Goal: Manage account settings

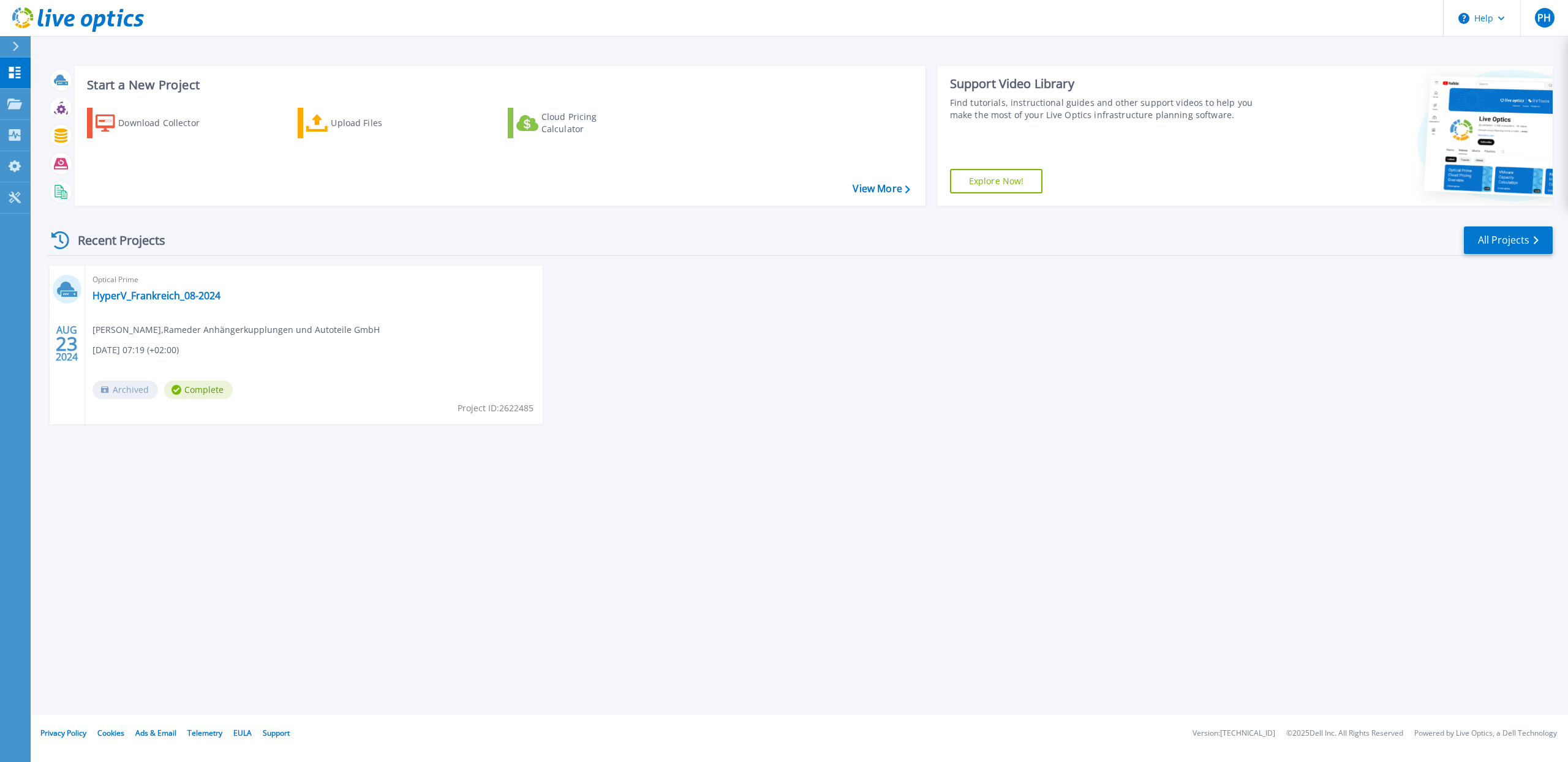
click at [583, 316] on div "AUG 23 2024 Optical Prime HyperV_Frankreich_08-2024 Phillip Heidrich , Rameder …" at bounding box center [795, 357] width 1515 height 183
drag, startPoint x: 567, startPoint y: 290, endPoint x: 574, endPoint y: 342, distance: 52.5
click at [573, 327] on div "AUG 23 2024 Optical Prime HyperV_Frankreich_08-2024 Phillip Heidrich , Rameder …" at bounding box center [795, 357] width 1515 height 183
click at [581, 343] on div "AUG 23 2024 Optical Prime HyperV_Frankreich_08-2024 Phillip Heidrich , Rameder …" at bounding box center [795, 357] width 1515 height 183
click at [5, 165] on link "My Profile My Profile" at bounding box center [15, 167] width 31 height 31
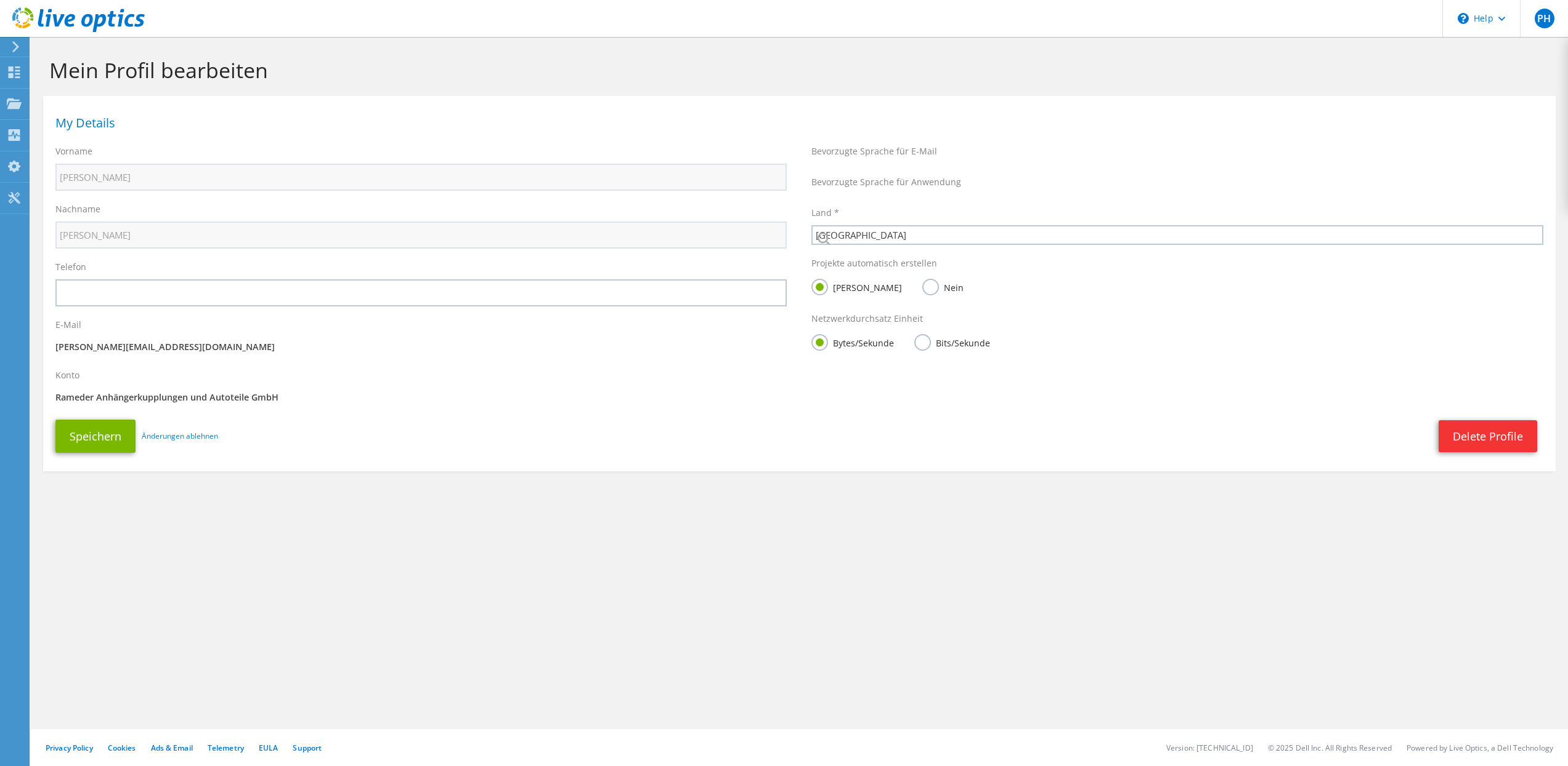
select select "56"
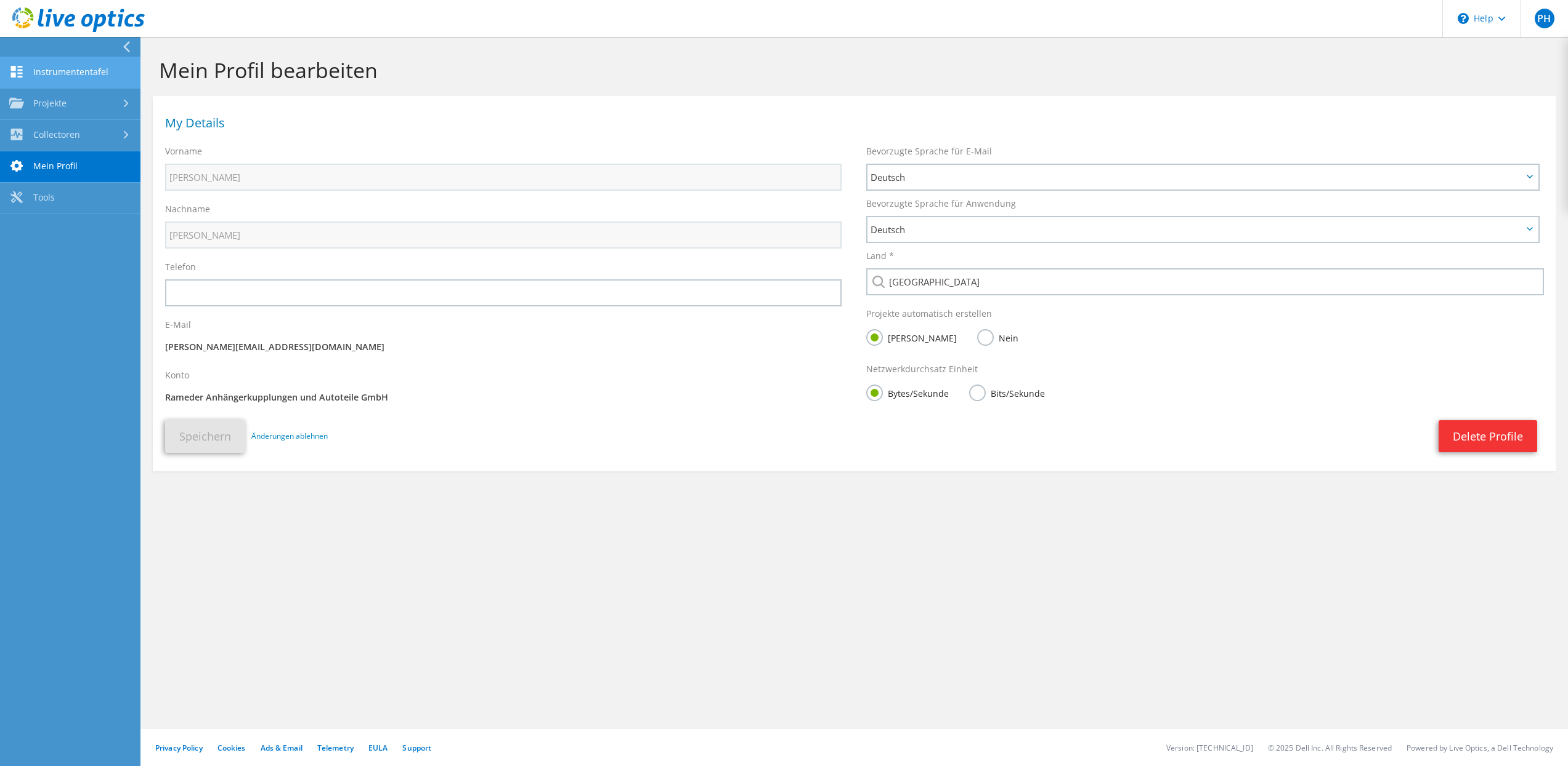
click at [93, 80] on link "Instrumententafel" at bounding box center [70, 73] width 140 height 32
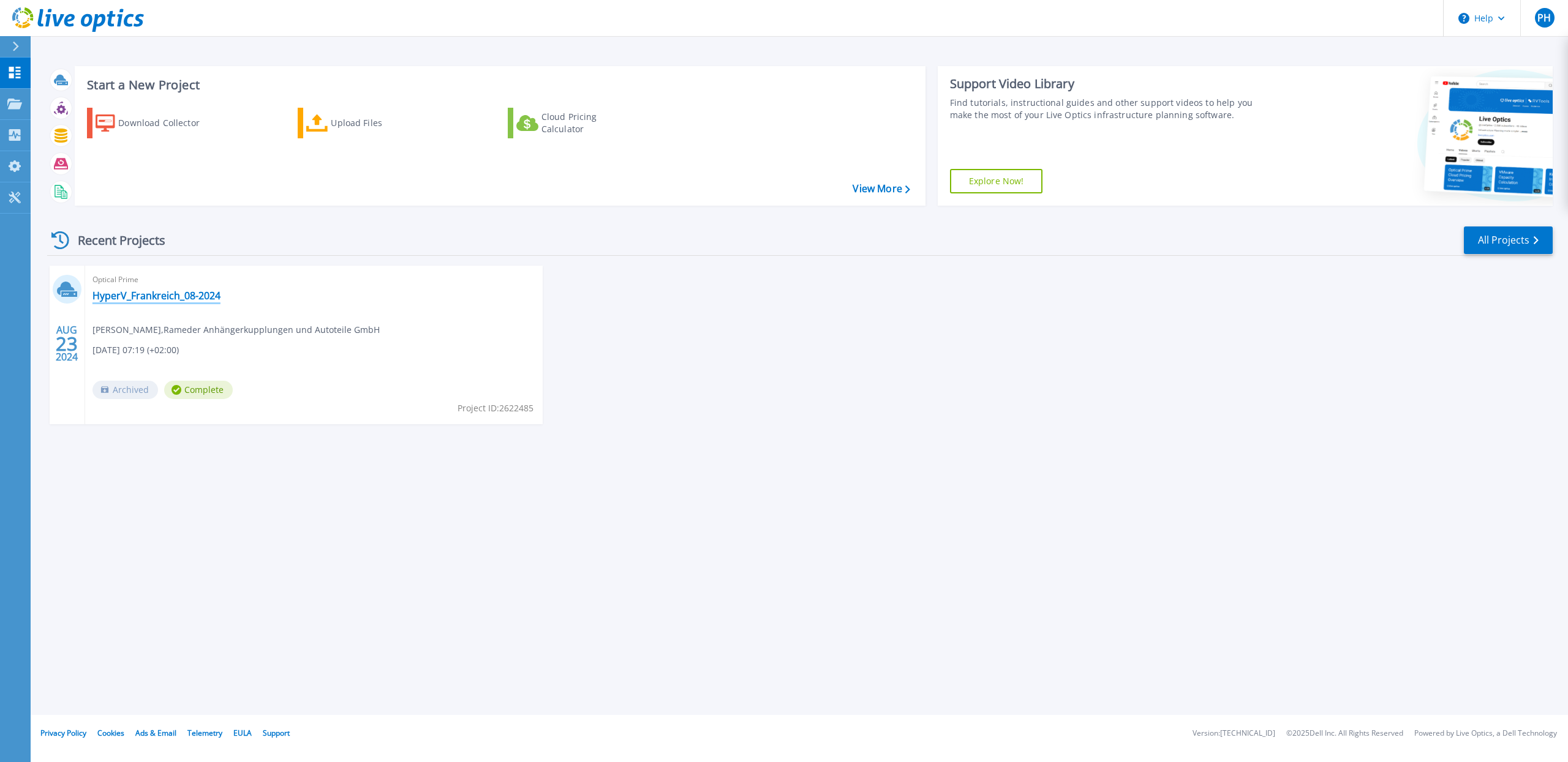
click at [128, 299] on link "HyperV_Frankreich_08-2024" at bounding box center [157, 296] width 128 height 12
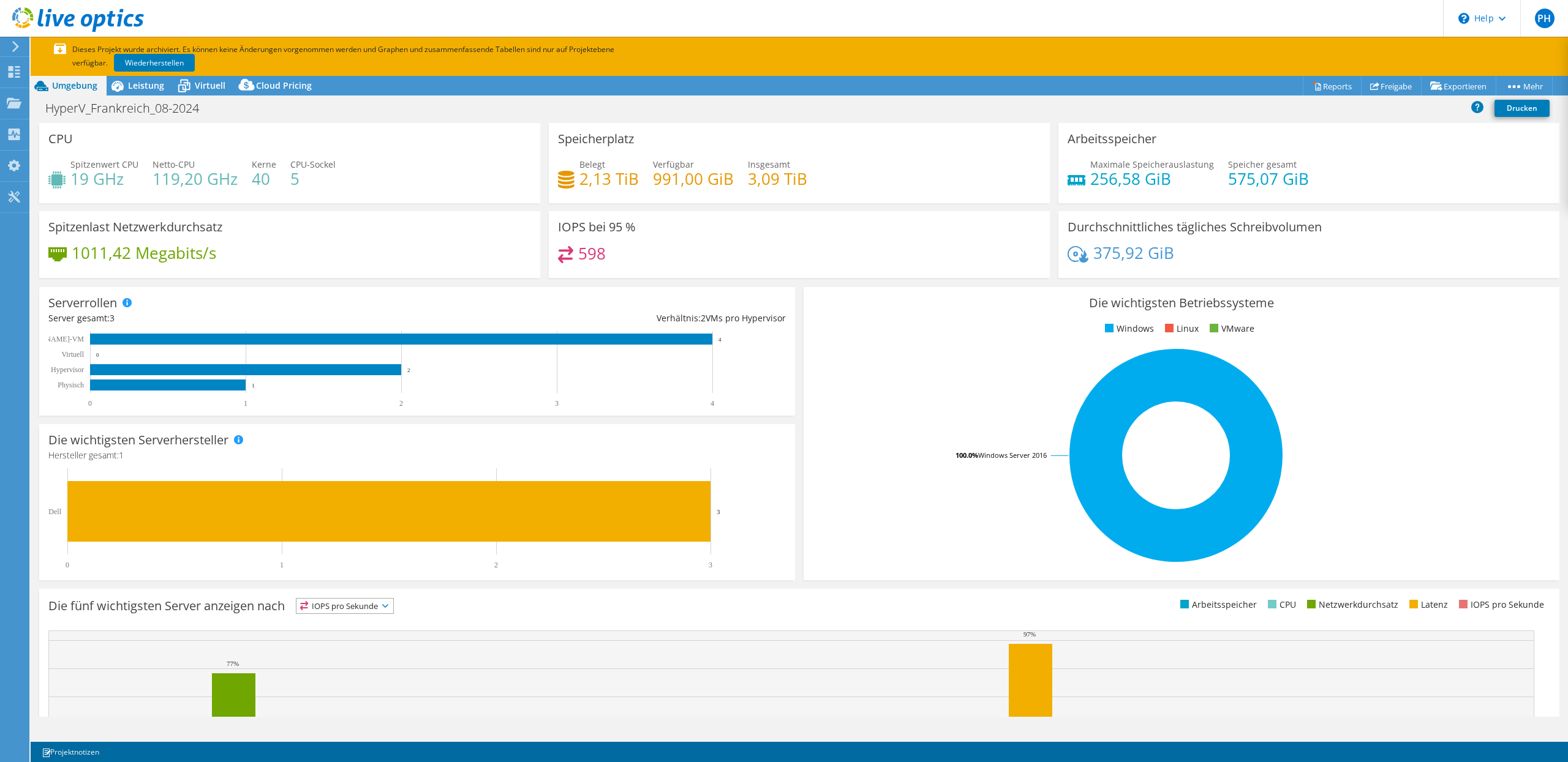
select select "USD"
click at [14, 108] on icon at bounding box center [14, 103] width 14 height 12
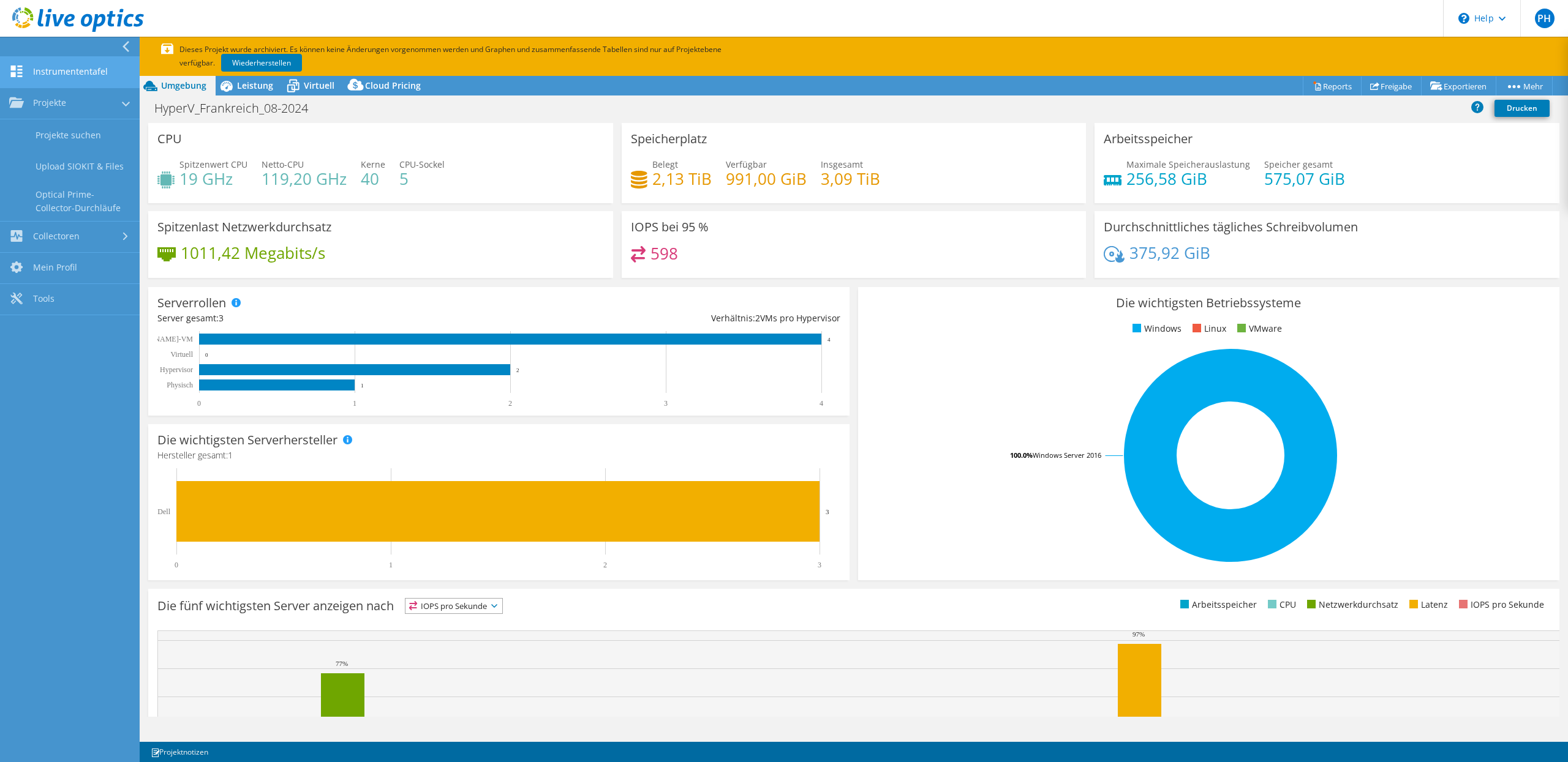
click at [67, 66] on link "Instrumententafel" at bounding box center [70, 72] width 140 height 31
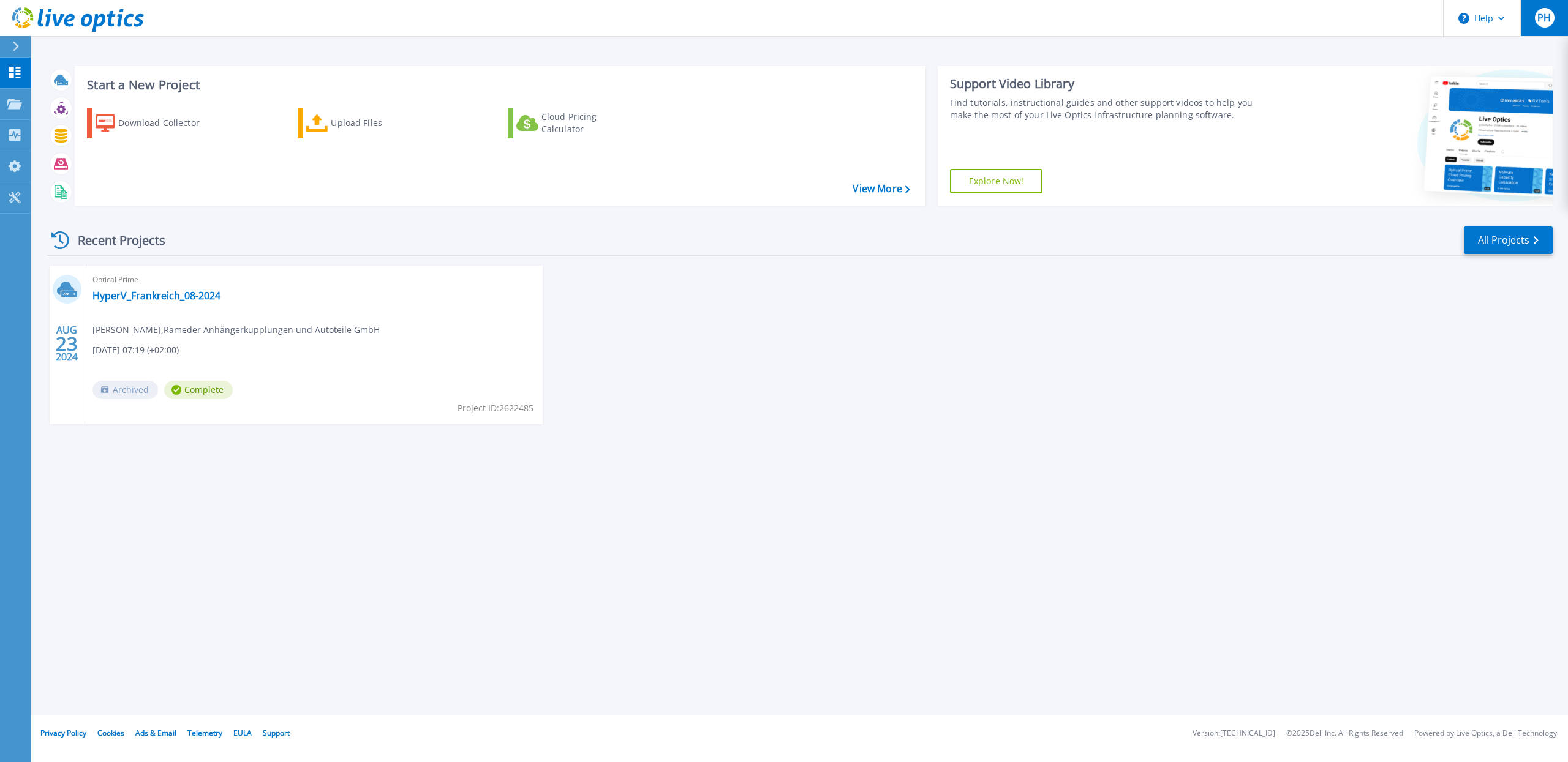
click at [1543, 23] on span "PH" at bounding box center [1544, 18] width 14 height 10
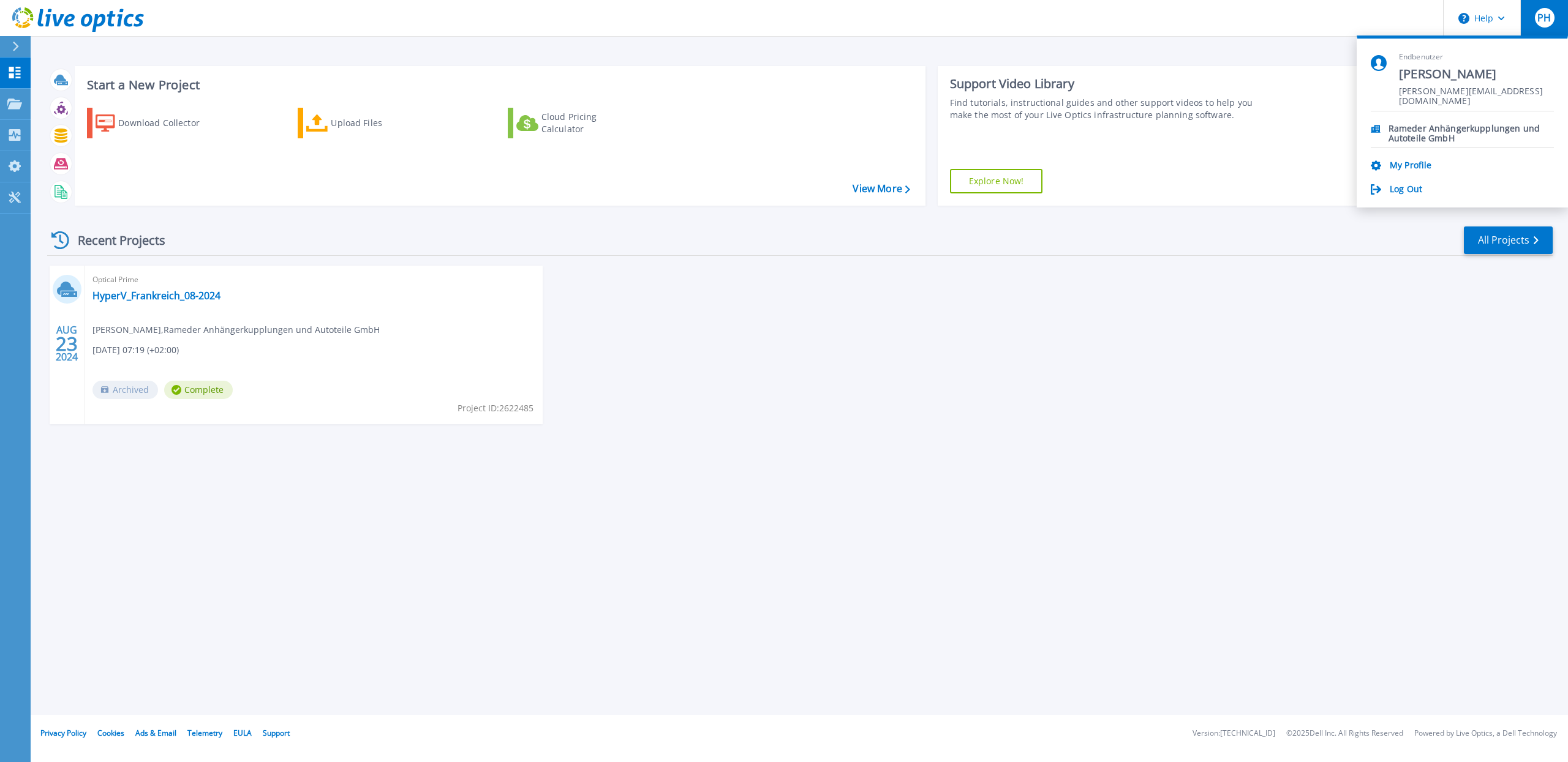
click at [1325, 375] on div "[DATE] Optical Prime HyperV_Frankreich_08-2024 [PERSON_NAME] , Rameder Anhänger…" at bounding box center [795, 357] width 1515 height 183
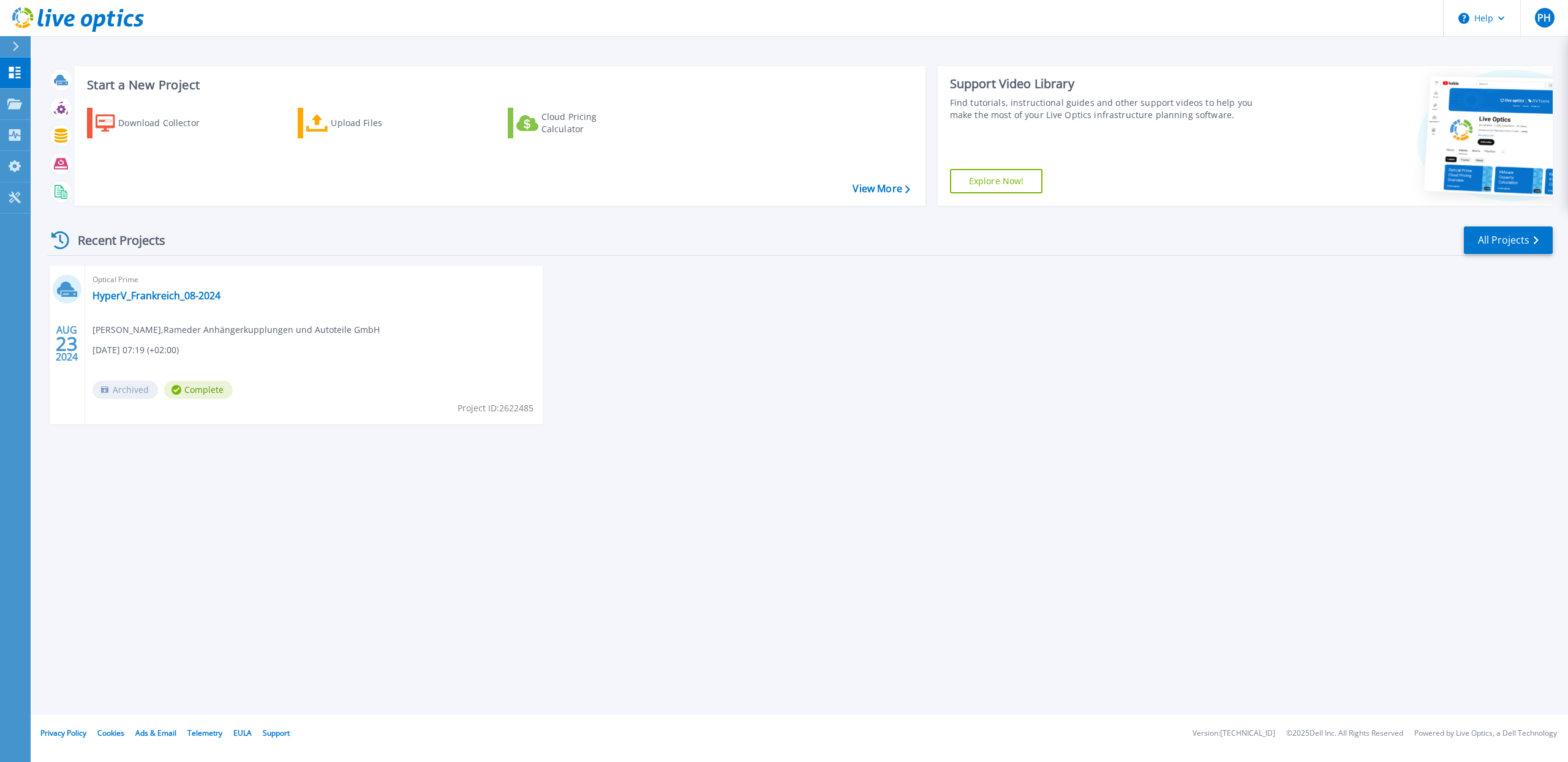
click at [1233, 331] on div "[DATE] Optical Prime HyperV_Frankreich_08-2024 [PERSON_NAME] , Rameder Anhänger…" at bounding box center [795, 357] width 1515 height 183
drag, startPoint x: 1554, startPoint y: 10, endPoint x: 1542, endPoint y: 27, distance: 20.8
click at [1554, 11] on button "PH" at bounding box center [1544, 18] width 48 height 36
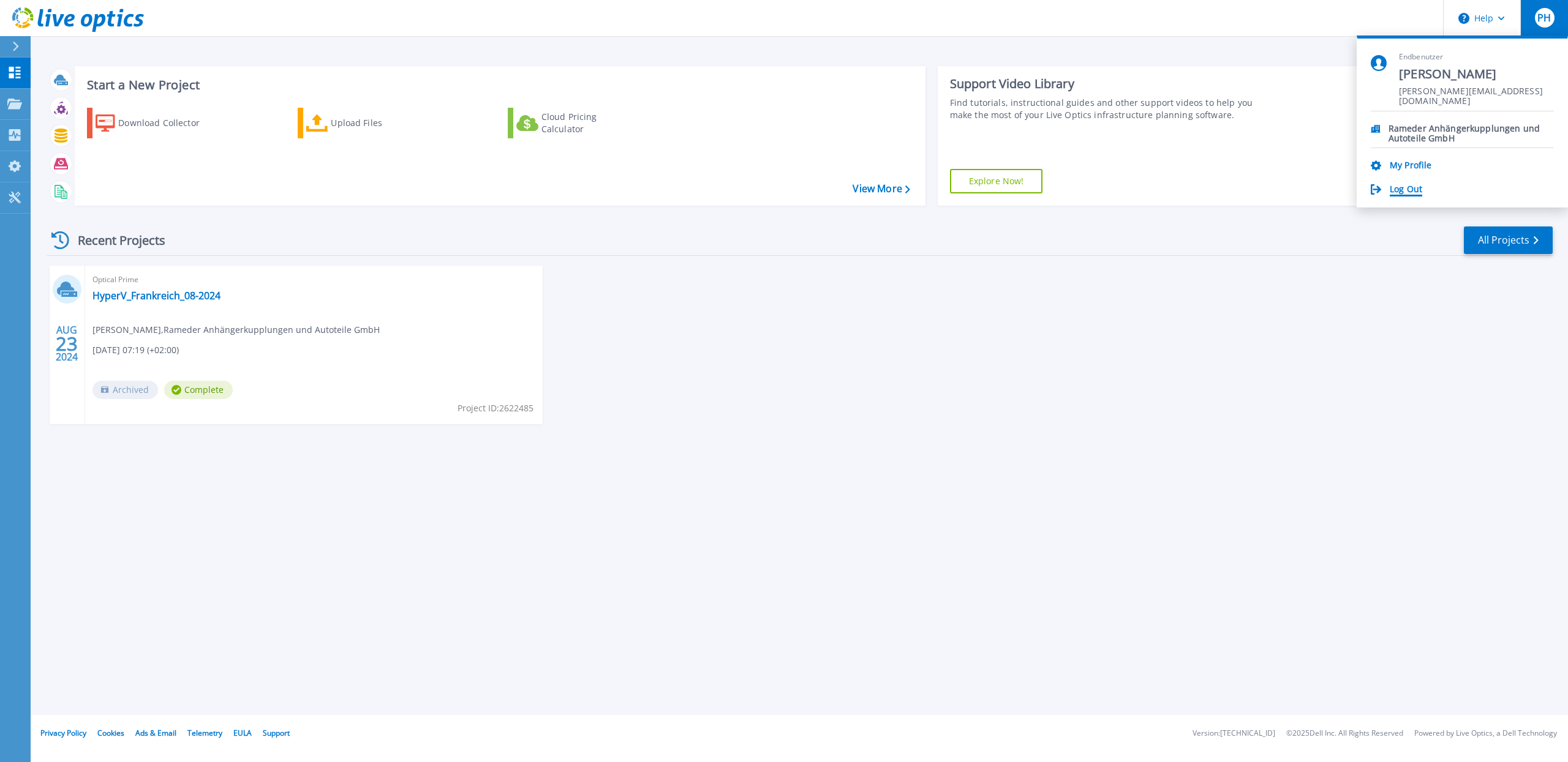
click at [1402, 190] on link "Log Out" at bounding box center [1406, 190] width 32 height 12
